Goal: Task Accomplishment & Management: Manage account settings

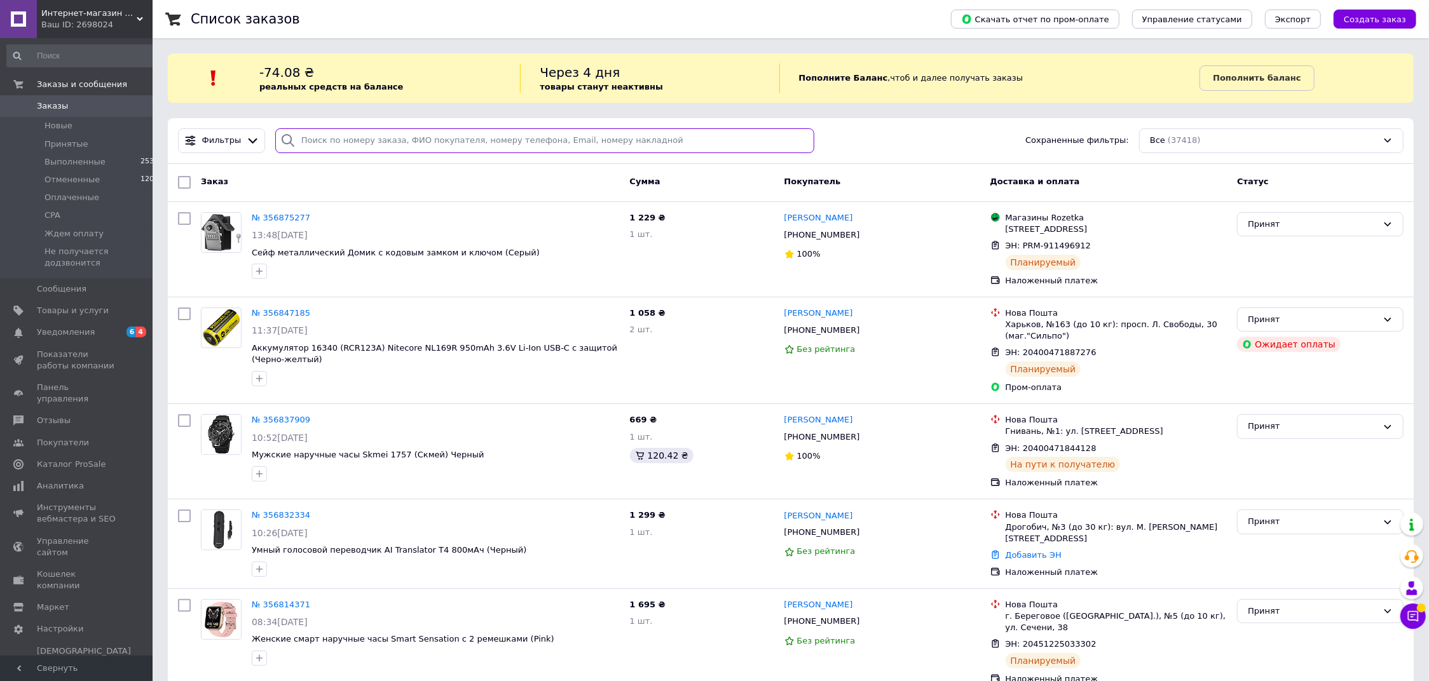
click at [442, 144] on input "search" at bounding box center [544, 140] width 539 height 25
paste input "[PHONE_NUMBER]"
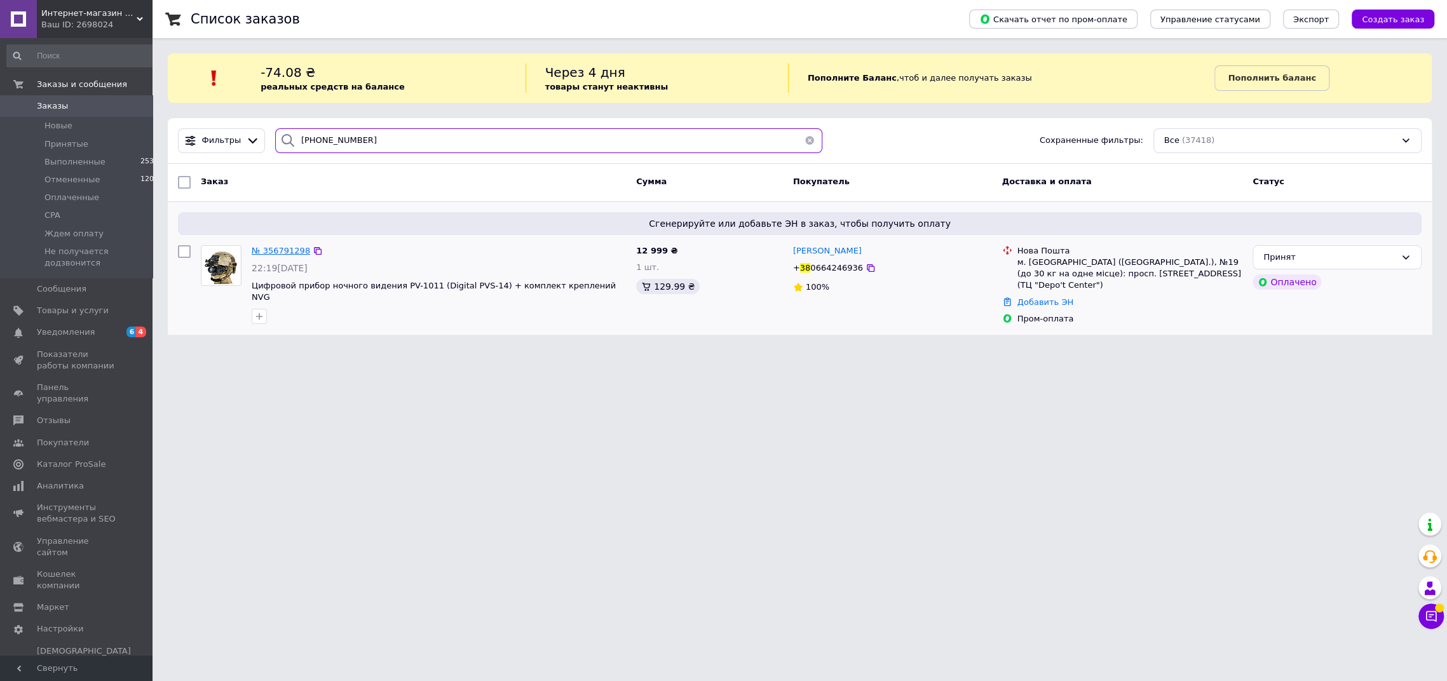
type input "[PHONE_NUMBER]"
click at [276, 251] on span "№ 356791298" at bounding box center [281, 251] width 58 height 10
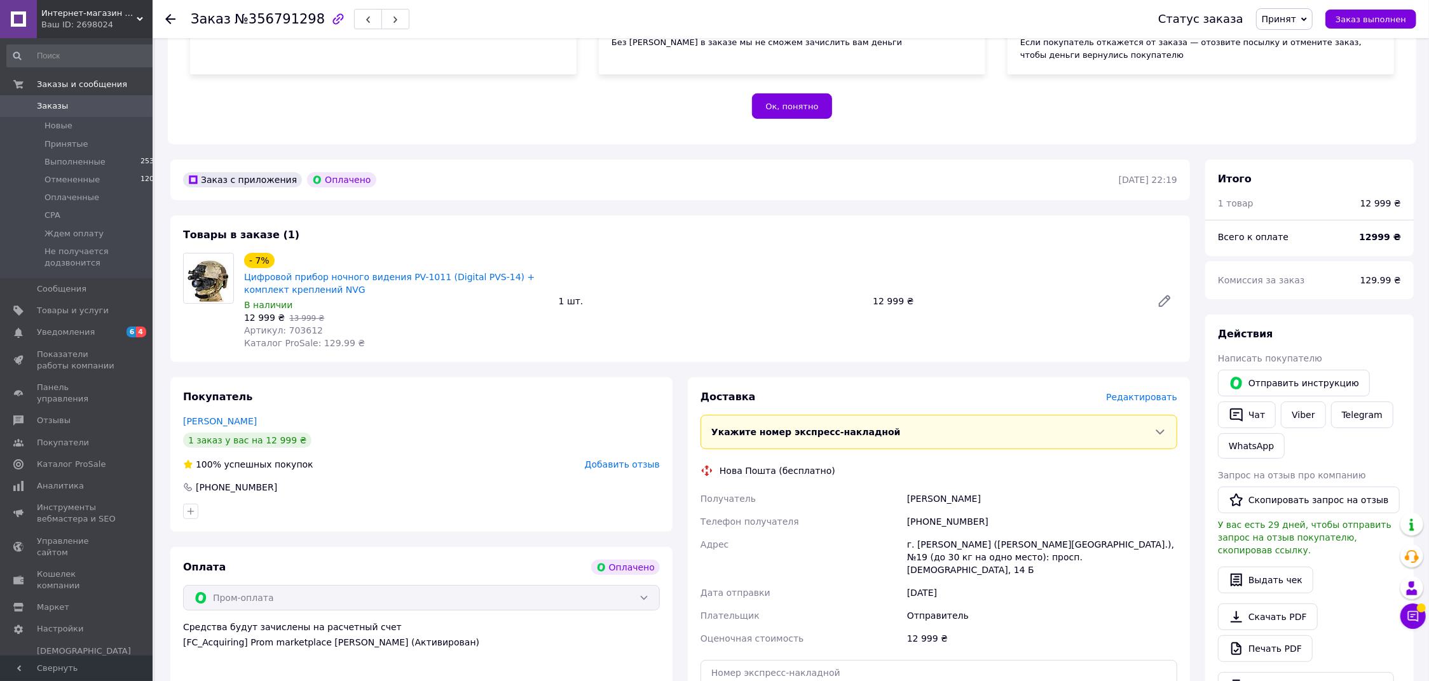
scroll to position [349, 0]
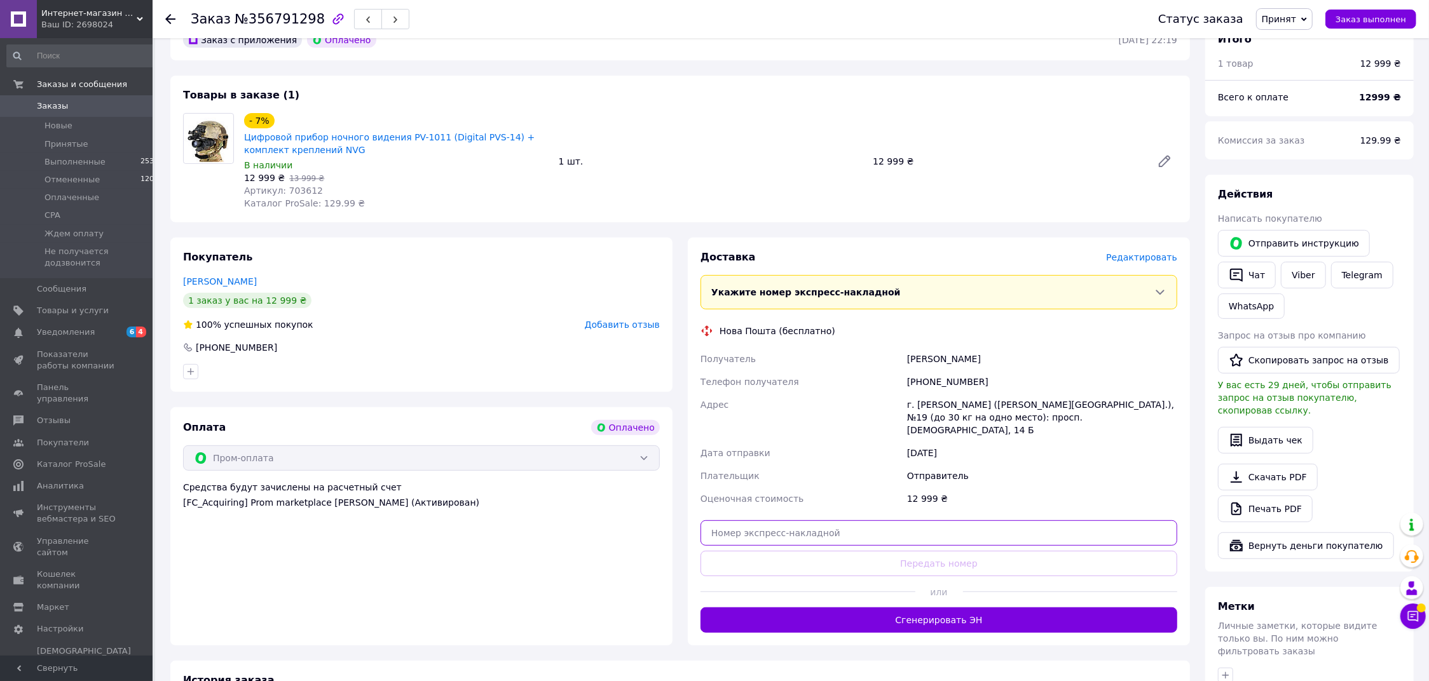
click at [766, 520] on input "text" at bounding box center [938, 532] width 477 height 25
paste input "20400471914608"
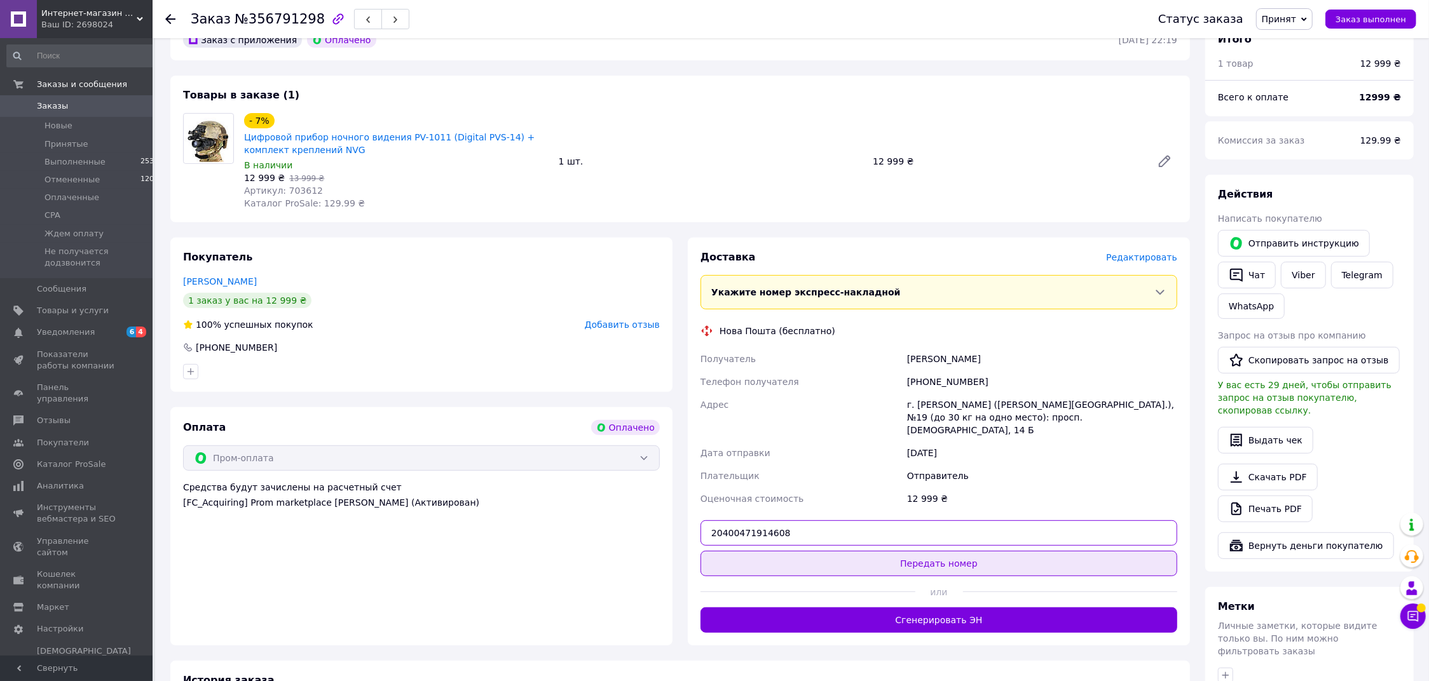
type input "20400471914608"
click at [823, 555] on button "Передать номер" at bounding box center [938, 563] width 477 height 25
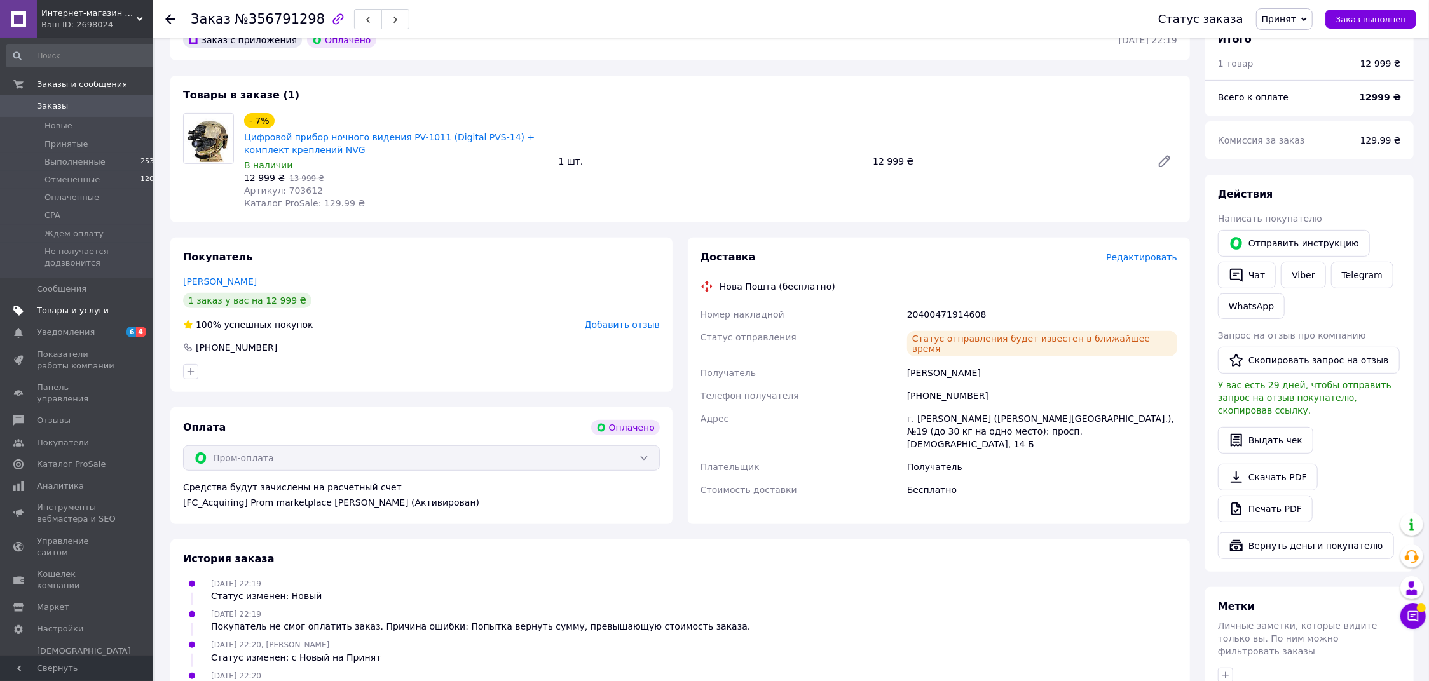
click at [56, 310] on span "Товары и услуги" at bounding box center [73, 310] width 72 height 11
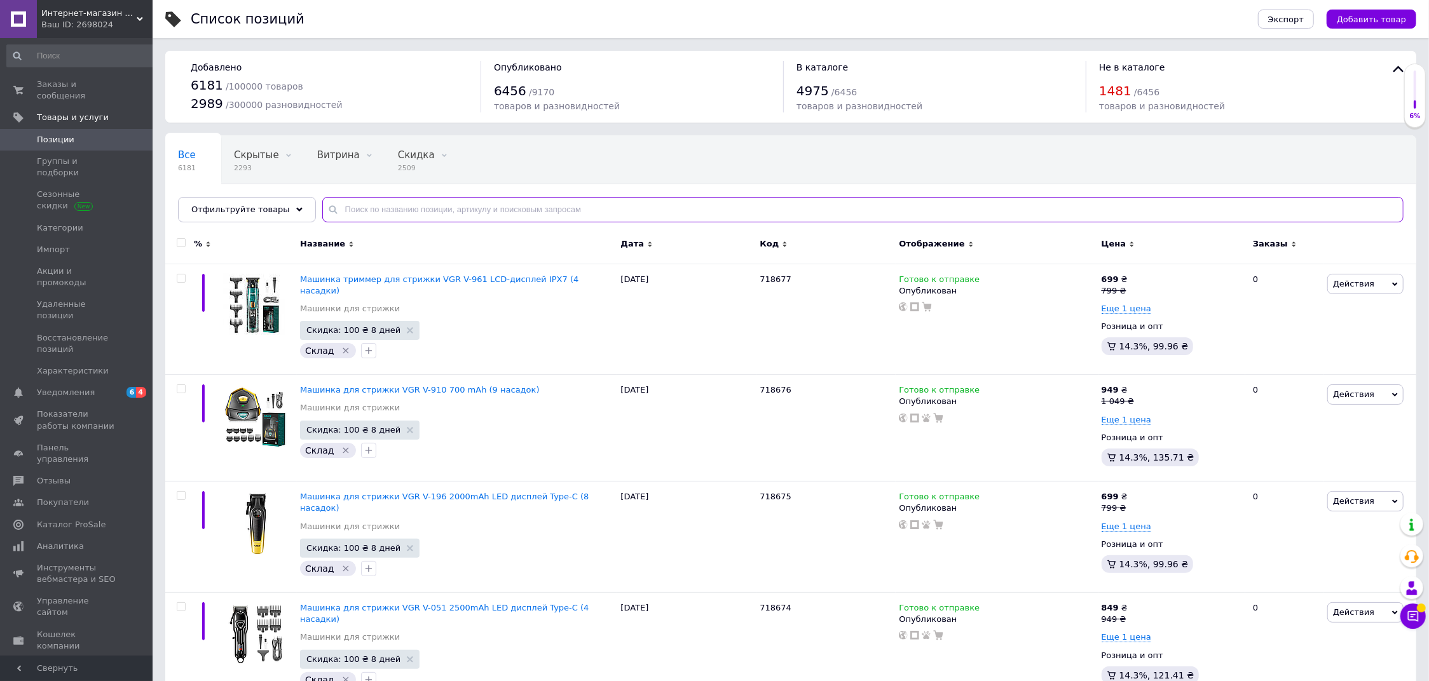
click at [334, 213] on input "text" at bounding box center [862, 209] width 1081 height 25
paste input "171717"
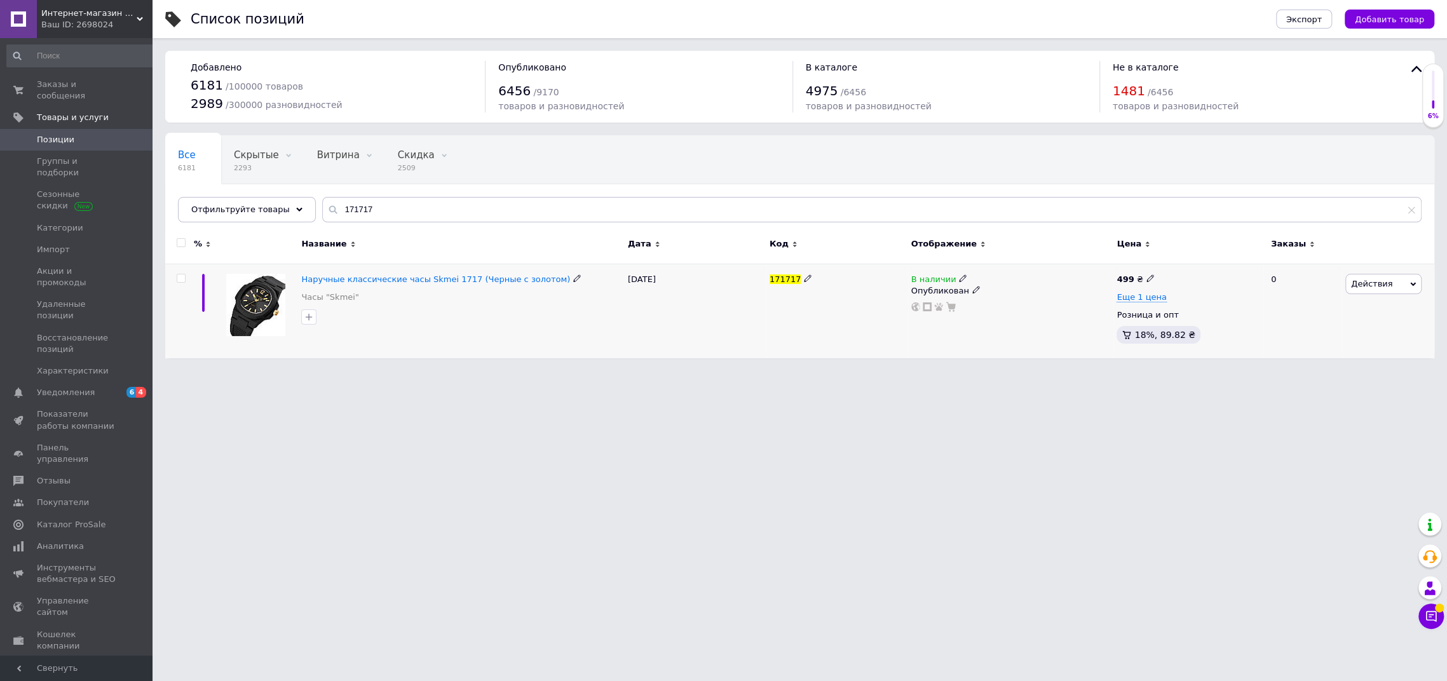
click at [959, 278] on icon at bounding box center [963, 279] width 8 height 8
click at [1008, 294] on li "Нет в наличии" at bounding box center [1034, 287] width 121 height 18
click at [929, 371] on html "Интернет-магазин «Sale Zone» Ваш ID: 2698024 Сайт Интернет-магазин «Sale Zone» …" at bounding box center [723, 185] width 1447 height 371
drag, startPoint x: 326, startPoint y: 210, endPoint x: 306, endPoint y: 211, distance: 19.7
click at [322, 210] on input "171717" at bounding box center [871, 209] width 1099 height 25
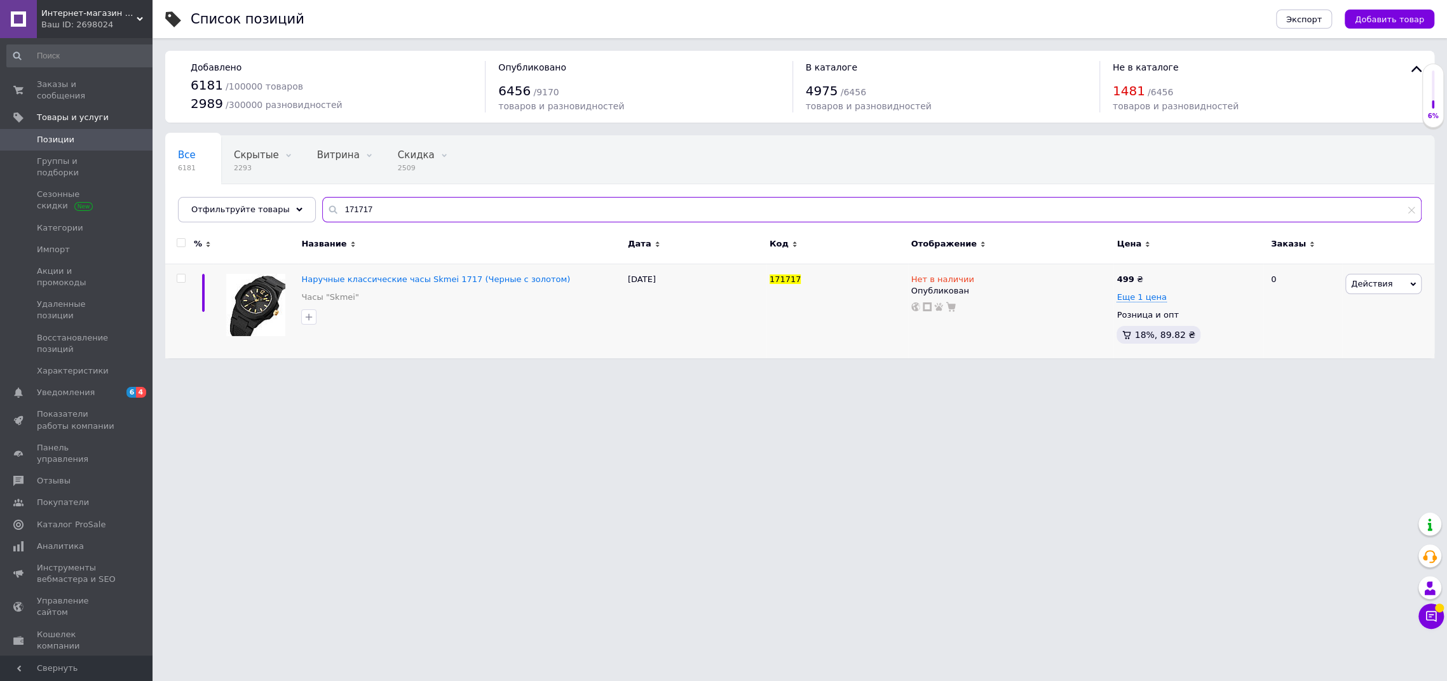
paste input "7034542"
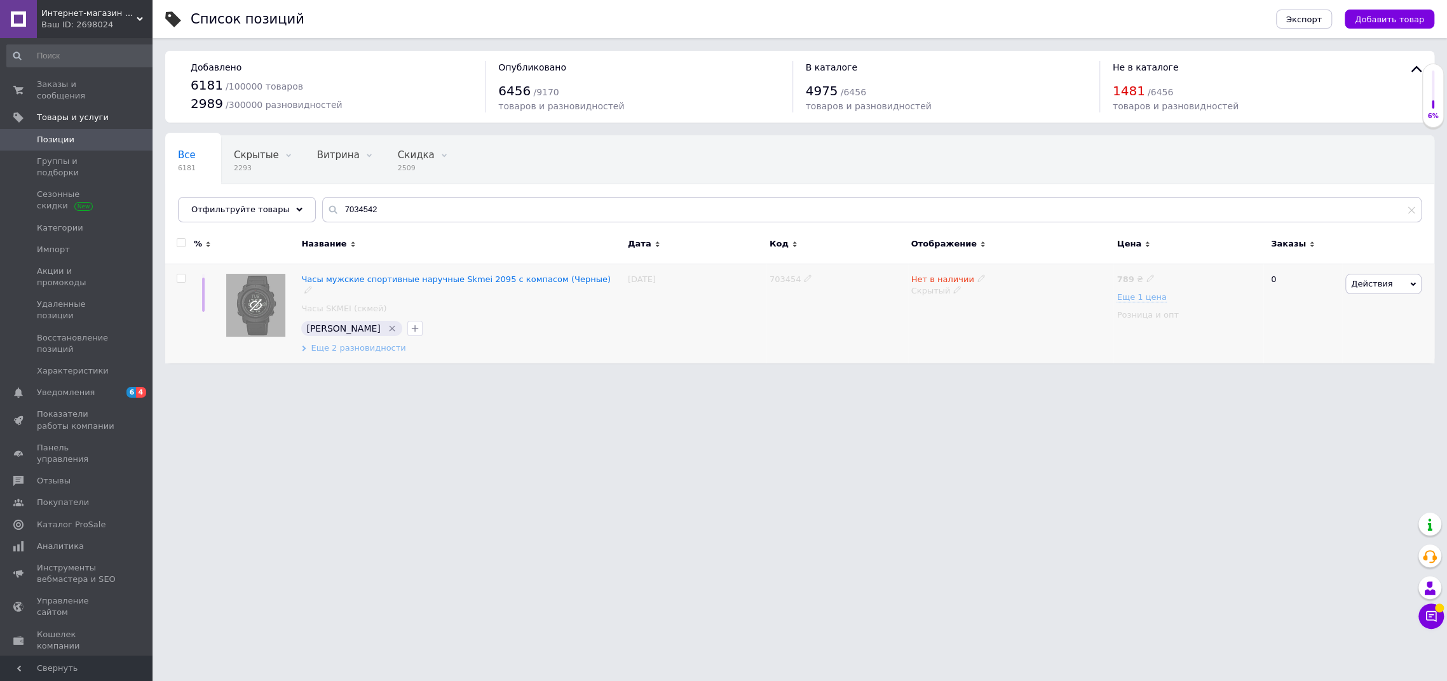
click at [365, 343] on span "Еще 2 разновидности" at bounding box center [358, 348] width 95 height 11
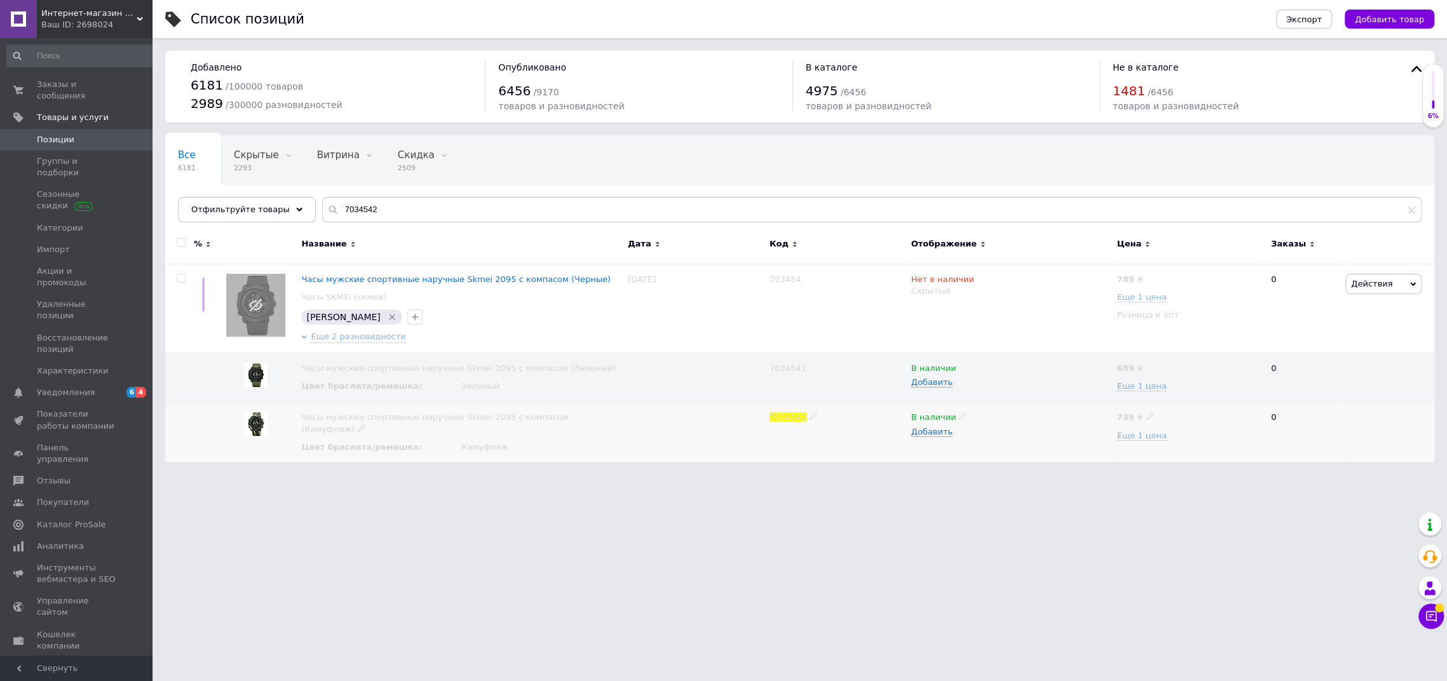
click at [952, 421] on div "В наличии" at bounding box center [1011, 417] width 200 height 11
click at [959, 420] on icon at bounding box center [963, 416] width 8 height 8
click at [971, 451] on li "Нет в наличии" at bounding box center [1008, 442] width 204 height 18
click at [933, 475] on html "Интернет-магазин «Sale Zone» Ваш ID: 2698024 Сайт Интернет-магазин «Sale Zone» …" at bounding box center [723, 237] width 1447 height 475
drag, startPoint x: 432, startPoint y: 218, endPoint x: 295, endPoint y: 211, distance: 136.8
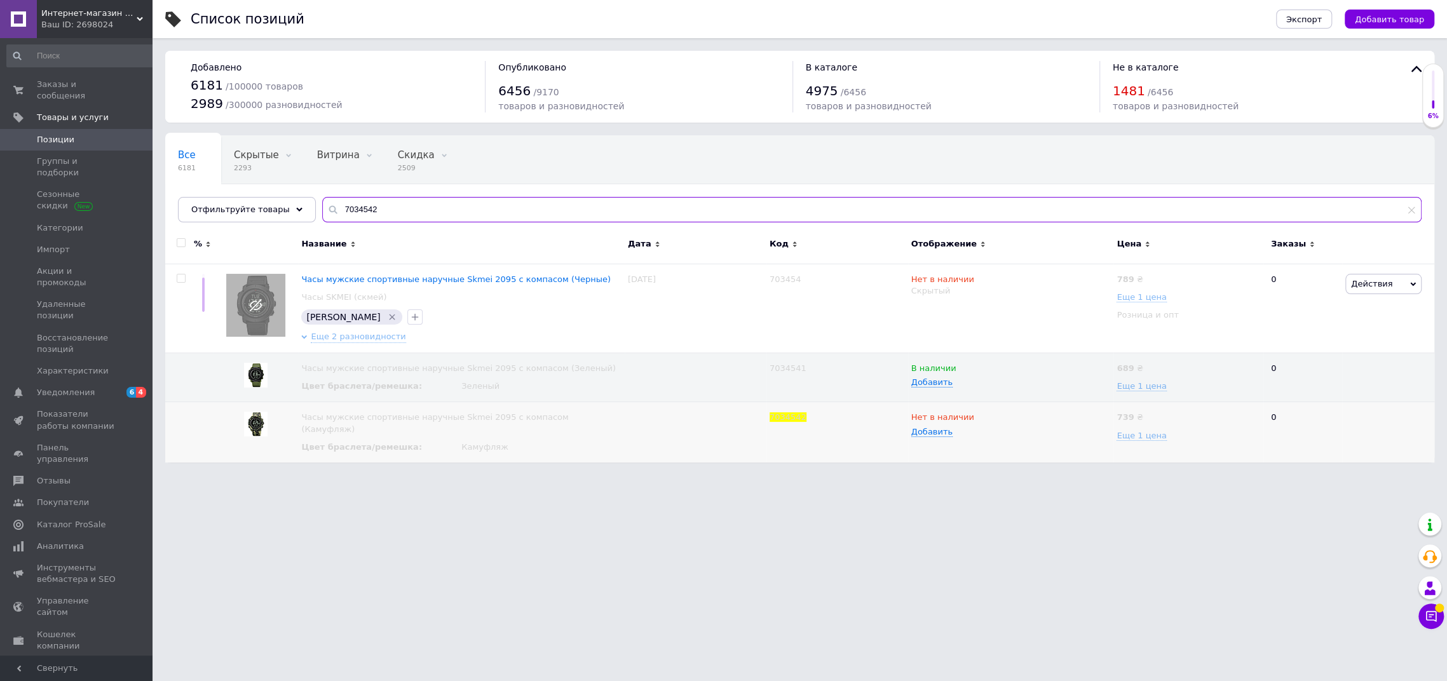
click at [322, 211] on input "7034542" at bounding box center [871, 209] width 1099 height 25
click at [322, 211] on div "7034542" at bounding box center [871, 209] width 1099 height 25
click at [365, 211] on input "7034542" at bounding box center [871, 209] width 1099 height 25
type input "7"
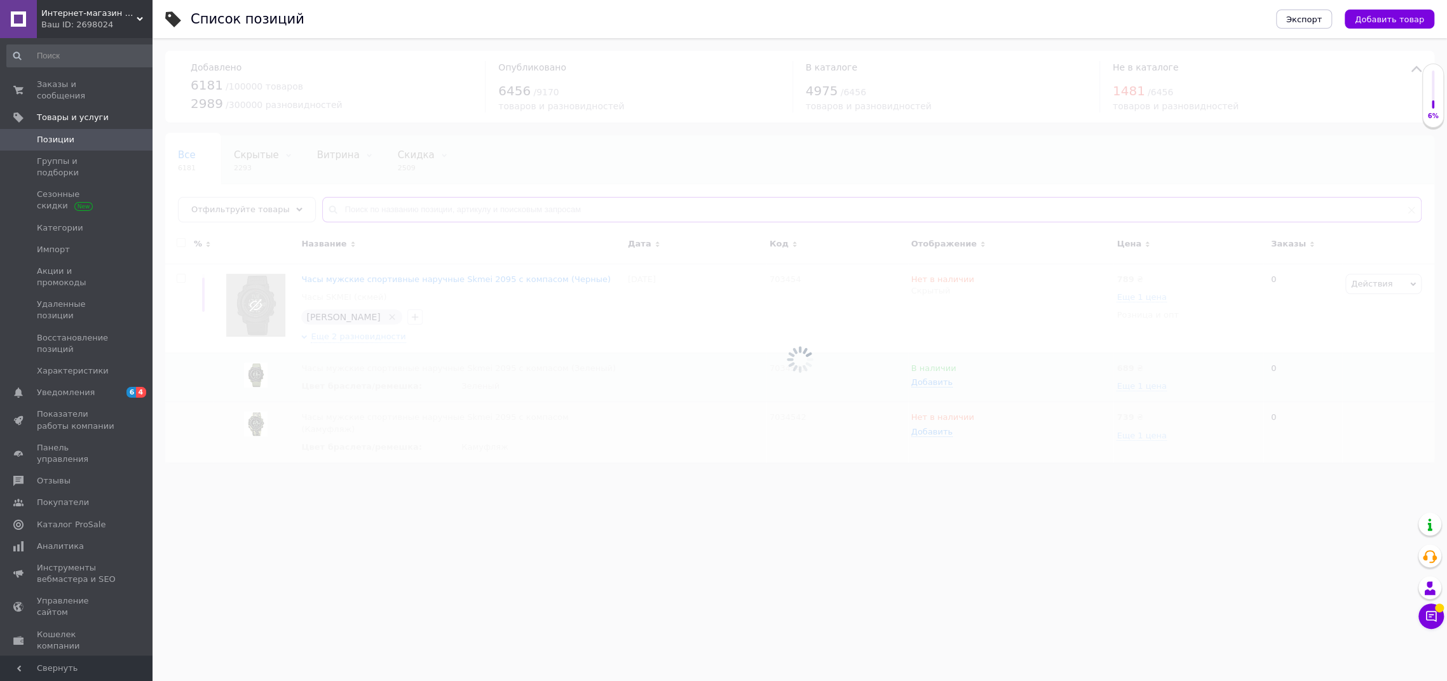
type input "7034541"
